Goal: Complete application form

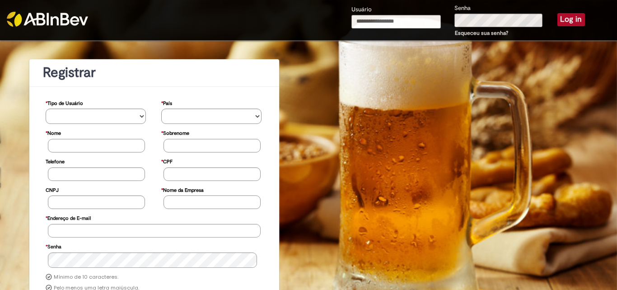
click at [373, 20] on input "Usuário" at bounding box center [396, 22] width 89 height 14
type input "**********"
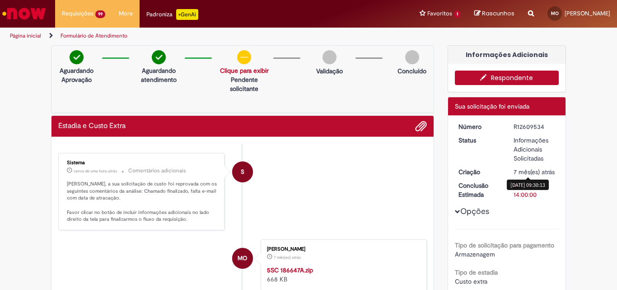
click at [416, 127] on span "Adicionar anexos" at bounding box center [421, 126] width 11 height 11
